Goal: Information Seeking & Learning: Learn about a topic

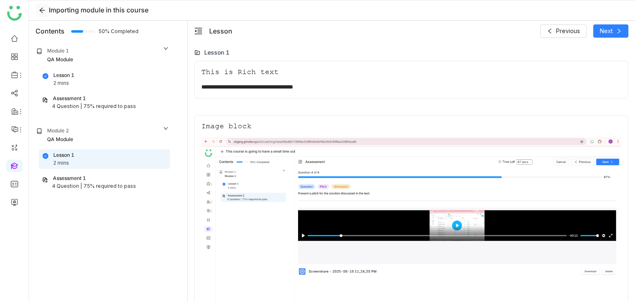
click at [36, 5] on button at bounding box center [42, 10] width 13 height 13
click at [43, 10] on icon at bounding box center [41, 10] width 5 height 5
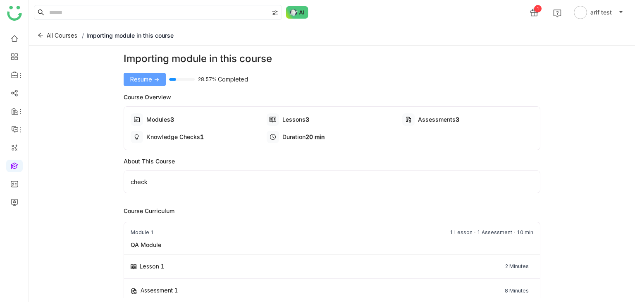
click at [150, 79] on span "Resume ->" at bounding box center [144, 79] width 29 height 9
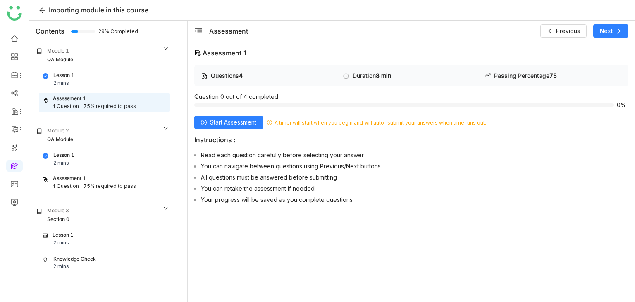
scroll to position [27, 0]
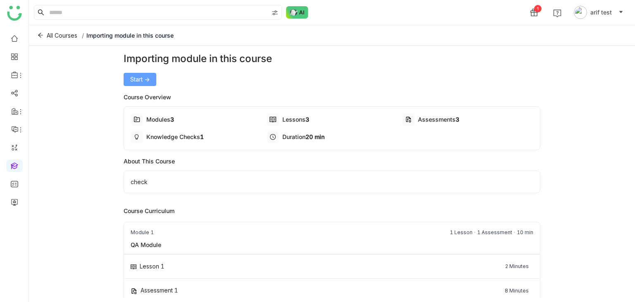
click at [143, 84] on button "Start ->" at bounding box center [140, 79] width 33 height 13
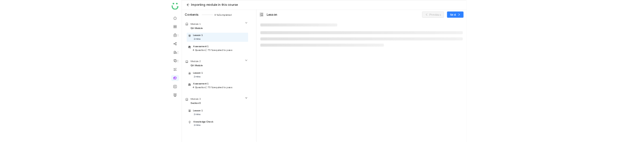
scroll to position [27, 0]
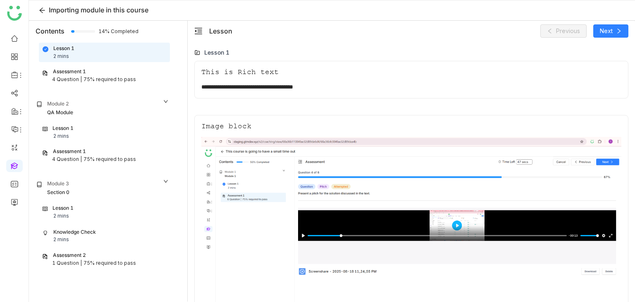
click at [90, 73] on div "Assessment 1" at bounding box center [104, 72] width 125 height 8
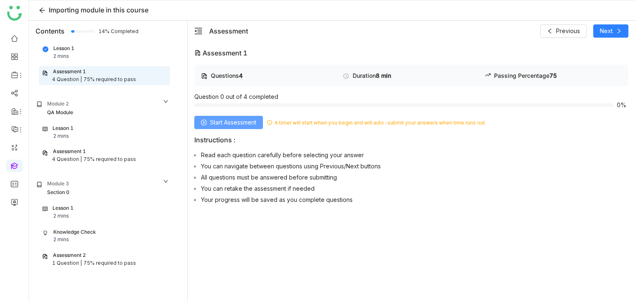
click at [250, 125] on span "Start Assessment" at bounding box center [233, 122] width 46 height 9
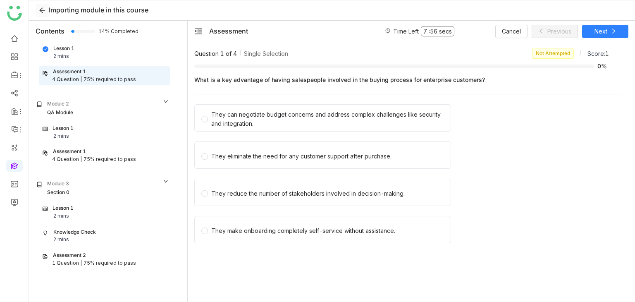
click at [41, 10] on icon at bounding box center [41, 10] width 5 height 5
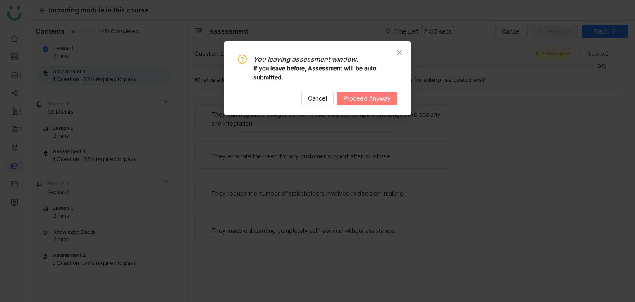
click at [369, 100] on span "Proceed Anyway" at bounding box center [367, 98] width 47 height 9
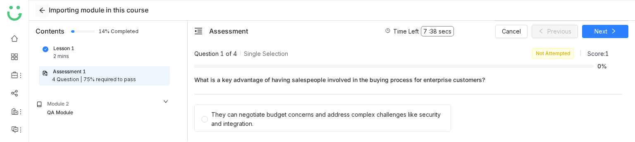
click at [45, 12] on icon at bounding box center [42, 10] width 7 height 7
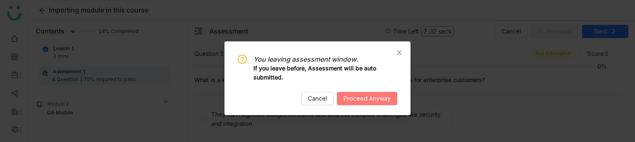
click at [364, 95] on span "Proceed Anyway" at bounding box center [367, 98] width 47 height 9
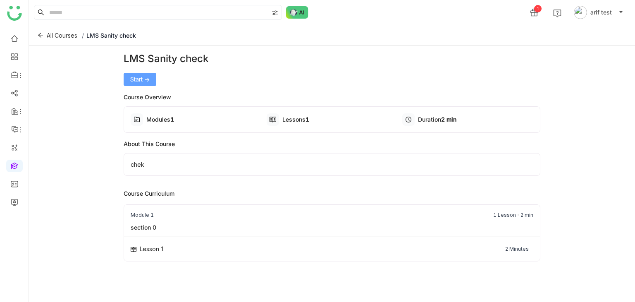
click at [132, 78] on span "Start ->" at bounding box center [139, 79] width 19 height 9
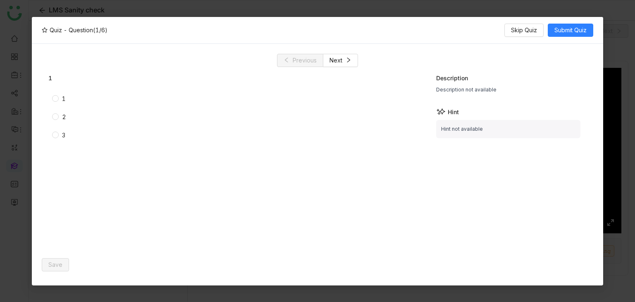
click at [4, 115] on nz-modal-container "Quiz - Question (1/6) Skip Quiz Submit Quiz Previous Next 1 1 2 3 Description D…" at bounding box center [317, 151] width 635 height 302
click at [481, 41] on div "Quiz - Question (1/6) Skip Quiz Submit Quiz" at bounding box center [318, 30] width 572 height 27
click at [65, 55] on div "Previous Next" at bounding box center [318, 60] width 552 height 13
click at [530, 29] on span "Skip Quiz" at bounding box center [524, 30] width 26 height 9
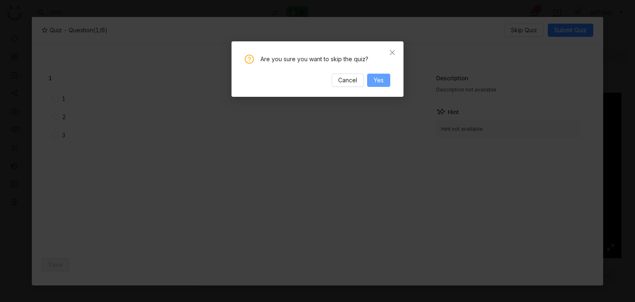
click at [379, 82] on span "Yes" at bounding box center [379, 80] width 10 height 9
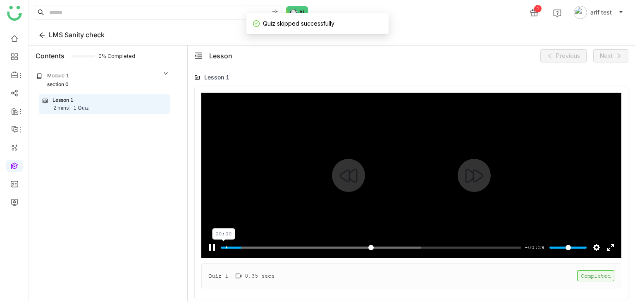
click at [223, 249] on input "Seek" at bounding box center [371, 248] width 301 height 8
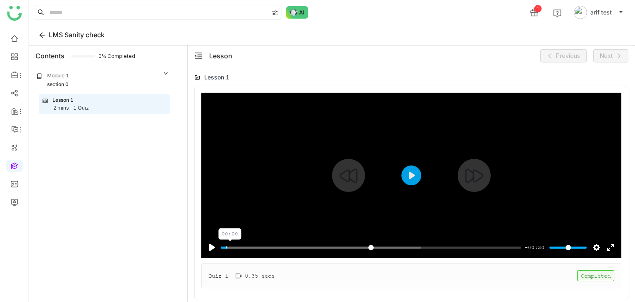
drag, startPoint x: 230, startPoint y: 246, endPoint x: 198, endPoint y: 249, distance: 32.4
click at [221, 249] on input "Seek" at bounding box center [371, 248] width 301 height 8
click at [308, 202] on div at bounding box center [411, 175] width 420 height 165
type input "****"
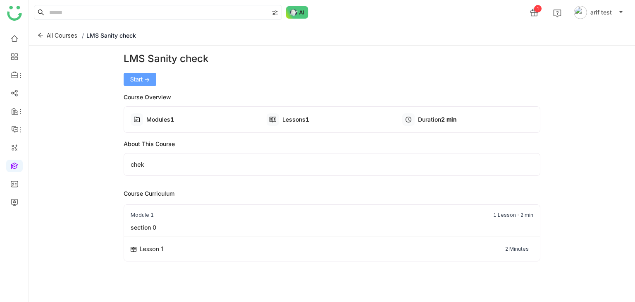
click at [132, 77] on span "Start ->" at bounding box center [139, 79] width 19 height 9
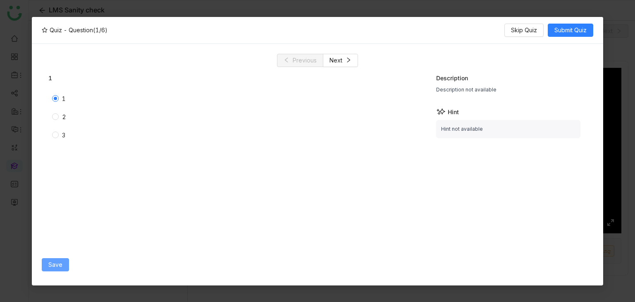
click at [64, 258] on button "Save" at bounding box center [55, 264] width 27 height 13
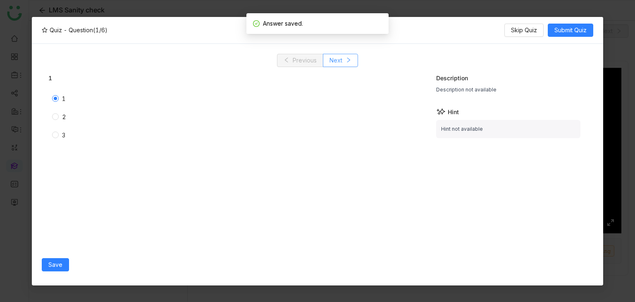
click at [349, 60] on icon at bounding box center [349, 60] width 3 height 5
click at [56, 95] on label "1" at bounding box center [160, 98] width 217 height 9
click at [53, 113] on label "2" at bounding box center [160, 117] width 217 height 9
drag, startPoint x: 54, startPoint y: 274, endPoint x: 55, endPoint y: 266, distance: 8.0
click at [55, 274] on div "Save" at bounding box center [235, 265] width 386 height 22
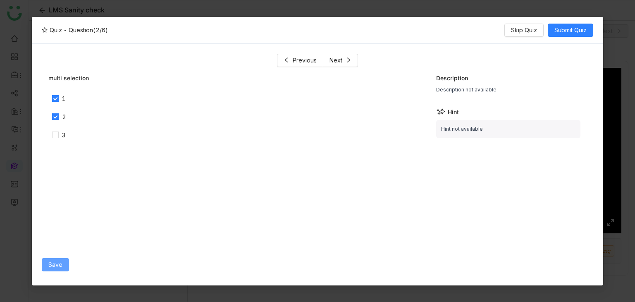
click at [55, 264] on span "Save" at bounding box center [55, 264] width 14 height 9
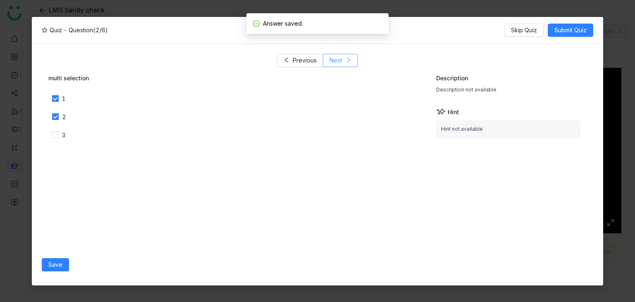
click at [351, 60] on button "Next" at bounding box center [340, 60] width 35 height 13
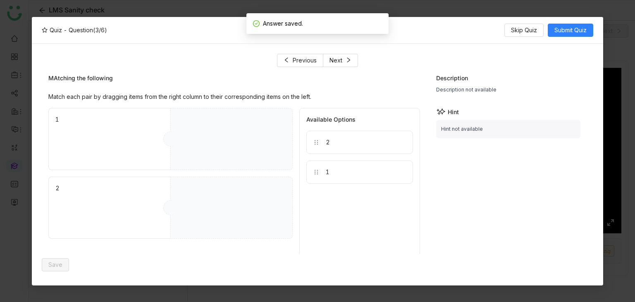
drag, startPoint x: 351, startPoint y: 155, endPoint x: 248, endPoint y: 144, distance: 103.5
click at [248, 144] on div "1 2 Available Options 2 1" at bounding box center [234, 195] width 372 height 174
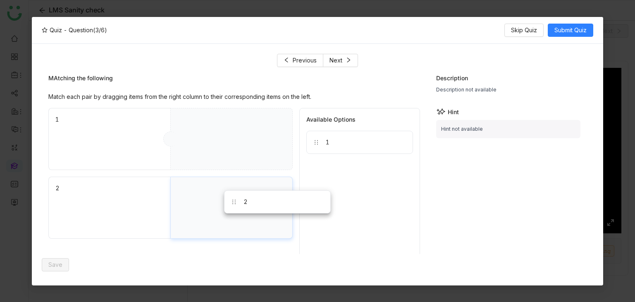
click at [245, 210] on div "2" at bounding box center [231, 208] width 122 height 62
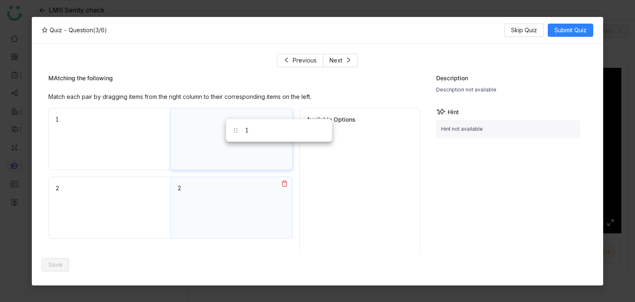
drag, startPoint x: 332, startPoint y: 146, endPoint x: 252, endPoint y: 134, distance: 81.1
click at [55, 259] on button "Save" at bounding box center [55, 264] width 27 height 13
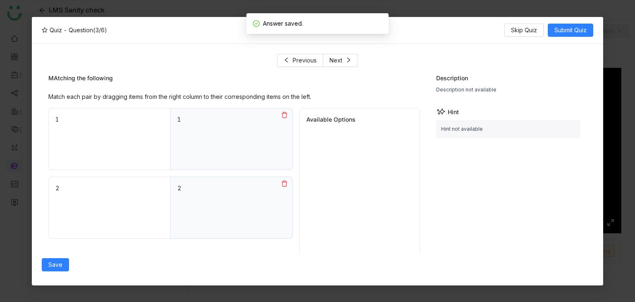
scroll to position [28, 0]
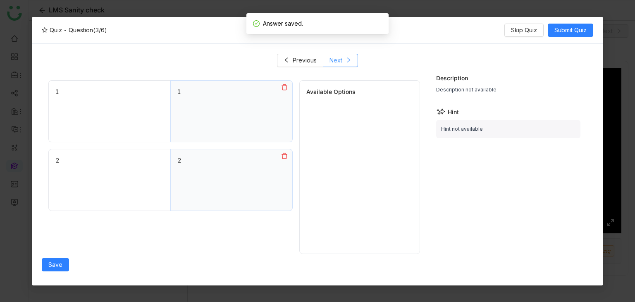
click at [351, 66] on button "Next" at bounding box center [340, 60] width 35 height 13
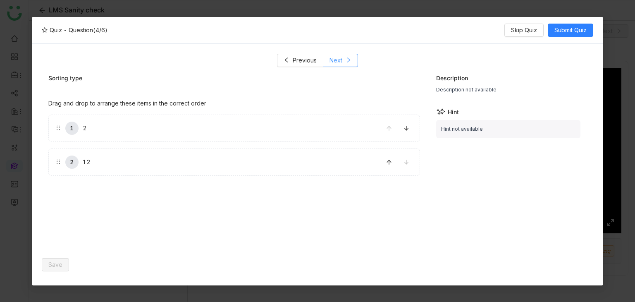
scroll to position [0, 0]
click at [391, 161] on icon at bounding box center [389, 162] width 6 height 6
click at [61, 258] on button "Save" at bounding box center [55, 264] width 27 height 13
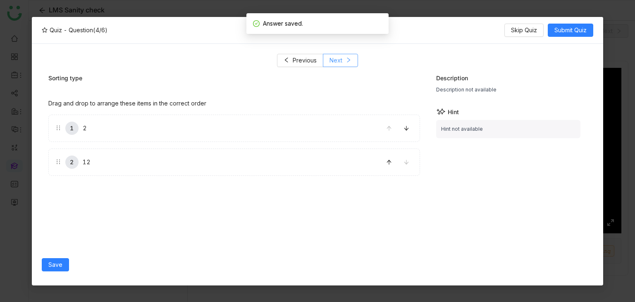
click at [348, 61] on icon at bounding box center [349, 60] width 3 height 5
click at [73, 156] on label "2" at bounding box center [163, 160] width 216 height 26
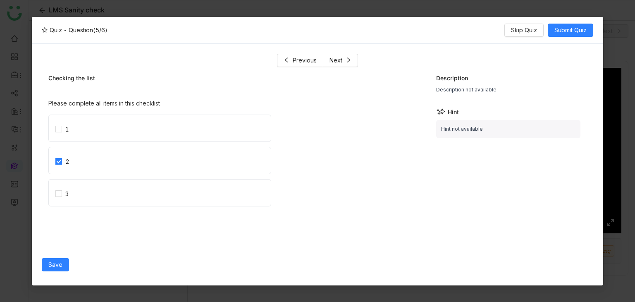
drag, startPoint x: 71, startPoint y: 138, endPoint x: 72, endPoint y: 145, distance: 7.5
click at [71, 137] on label "1" at bounding box center [163, 128] width 216 height 26
click at [69, 263] on div "Save" at bounding box center [235, 265] width 386 height 22
click at [62, 264] on button "Save" at bounding box center [55, 264] width 27 height 13
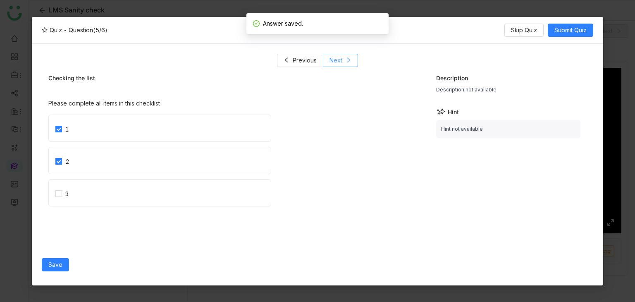
click at [349, 54] on button "Next" at bounding box center [340, 60] width 35 height 13
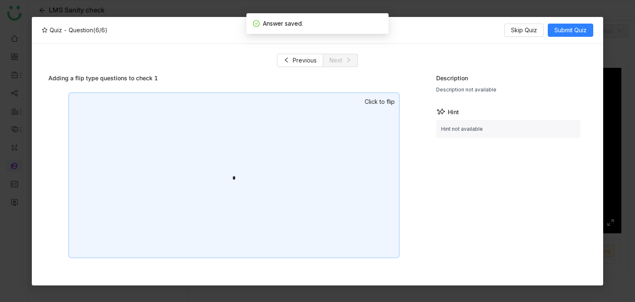
click at [288, 139] on div "*" at bounding box center [234, 175] width 332 height 166
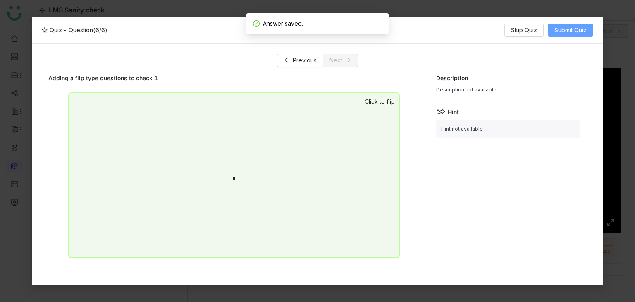
click at [573, 34] on span "Submit Quiz" at bounding box center [571, 30] width 32 height 9
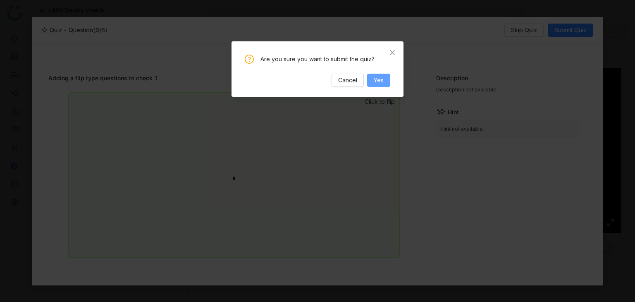
click at [376, 83] on span "Yes" at bounding box center [379, 80] width 10 height 9
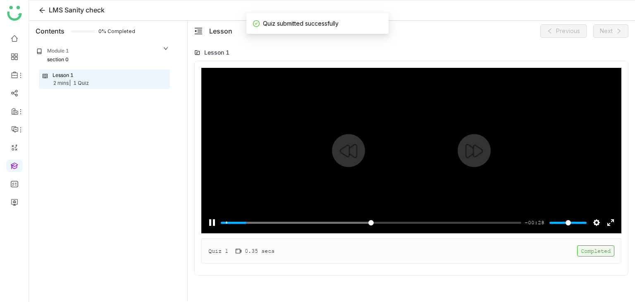
click at [314, 216] on div "Pause Play % buffered 00:13 -00:28 Settings Captions Disabled Quality undefined…" at bounding box center [411, 217] width 420 height 32
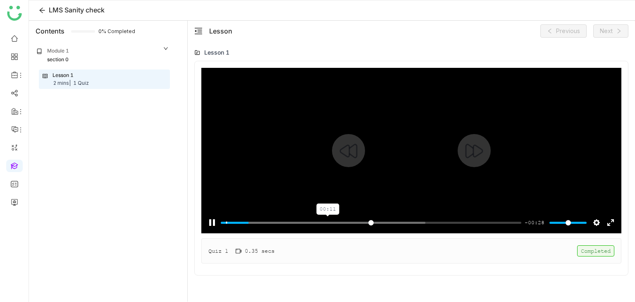
click at [329, 224] on input "Seek" at bounding box center [371, 223] width 301 height 8
drag, startPoint x: 423, startPoint y: 199, endPoint x: 422, endPoint y: 211, distance: 12.5
click at [424, 200] on div at bounding box center [411, 150] width 420 height 165
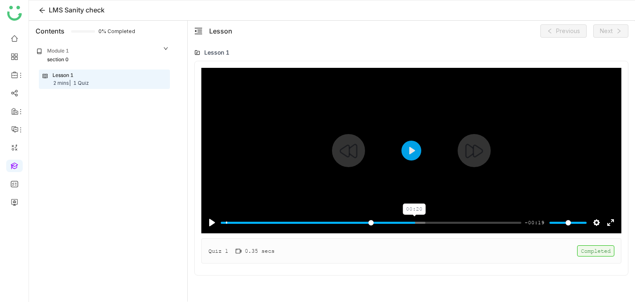
click at [415, 225] on input "Seek" at bounding box center [371, 223] width 301 height 8
click at [455, 186] on div at bounding box center [411, 150] width 420 height 165
click at [479, 223] on input "Seek" at bounding box center [371, 223] width 301 height 8
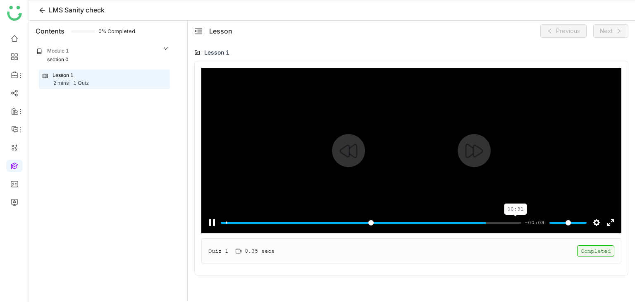
click at [516, 226] on input "Seek" at bounding box center [371, 223] width 301 height 8
type input "***"
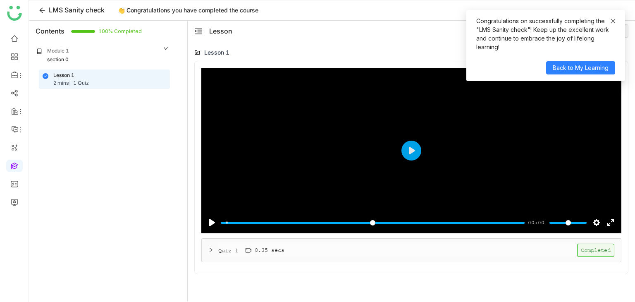
click at [612, 24] on span at bounding box center [614, 20] width 6 height 7
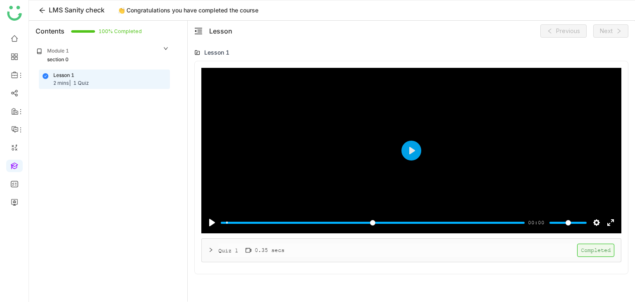
click at [214, 249] on div at bounding box center [214, 250] width 10 height 9
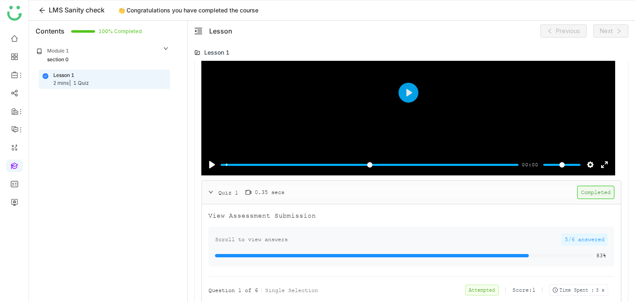
scroll to position [58, 0]
click at [218, 181] on div "Quiz 1 0.35 secs Completed" at bounding box center [411, 192] width 419 height 23
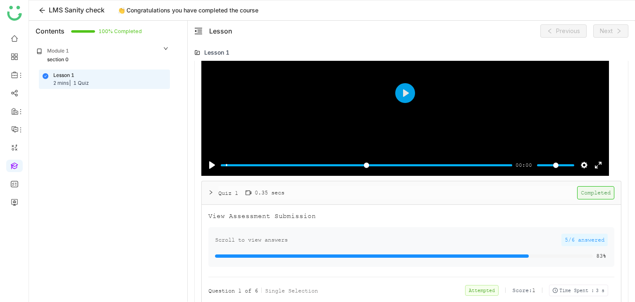
scroll to position [0, 0]
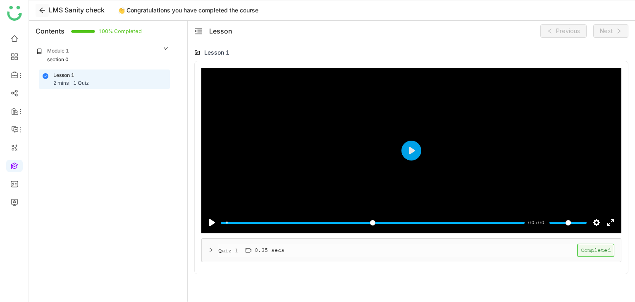
click at [38, 9] on icon at bounding box center [42, 10] width 12 height 7
